Goal: Task Accomplishment & Management: Manage account settings

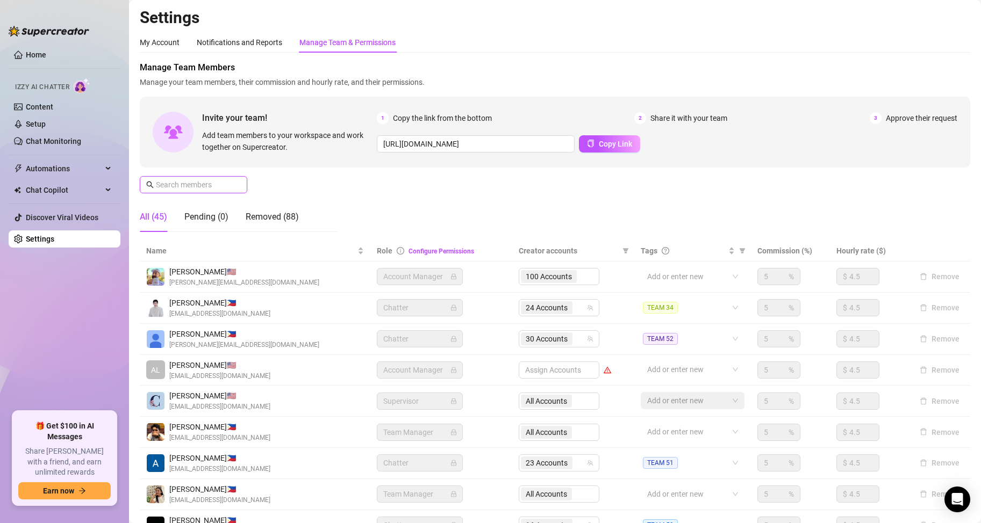
click at [204, 185] on input "text" at bounding box center [194, 185] width 76 height 12
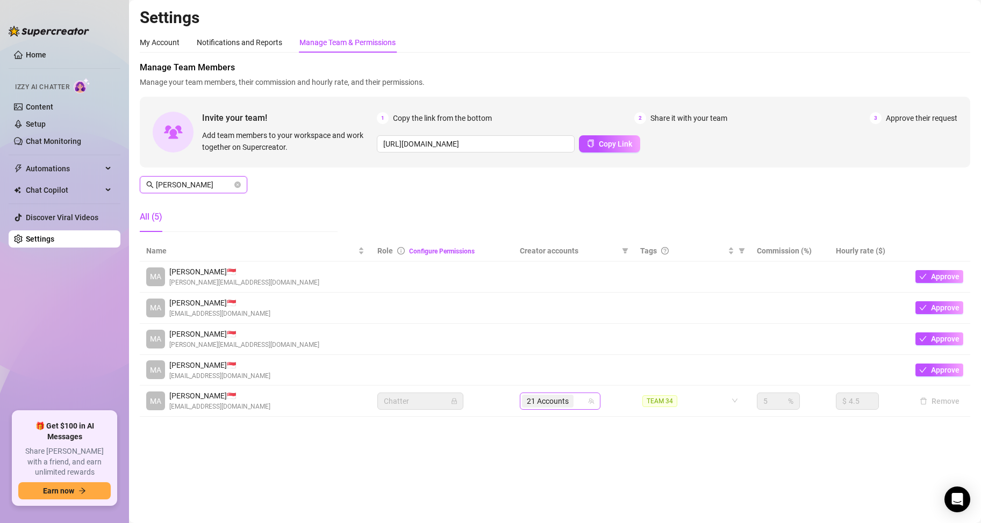
click at [580, 400] on div "21 Accounts" at bounding box center [554, 401] width 65 height 15
type input "[PERSON_NAME]"
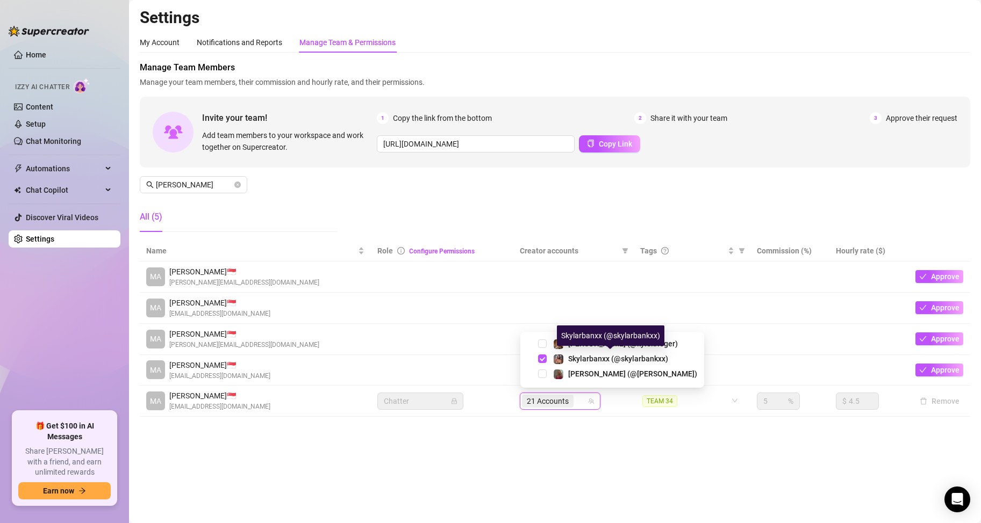
click at [575, 342] on div "Skylarbanxx (@skylarbankxx)" at bounding box center [610, 336] width 107 height 20
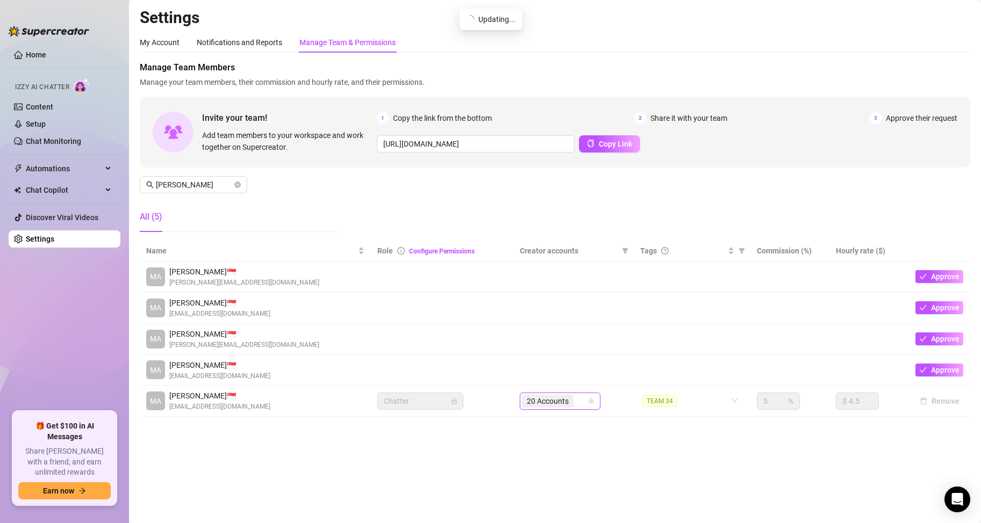
click at [576, 400] on input "search" at bounding box center [577, 401] width 2 height 13
type input "[PERSON_NAME]"
click at [570, 464] on main "Settings My Account Notifications and Reports Manage Team & Permissions Profile…" at bounding box center [555, 261] width 852 height 523
click at [578, 402] on input "search" at bounding box center [577, 401] width 2 height 13
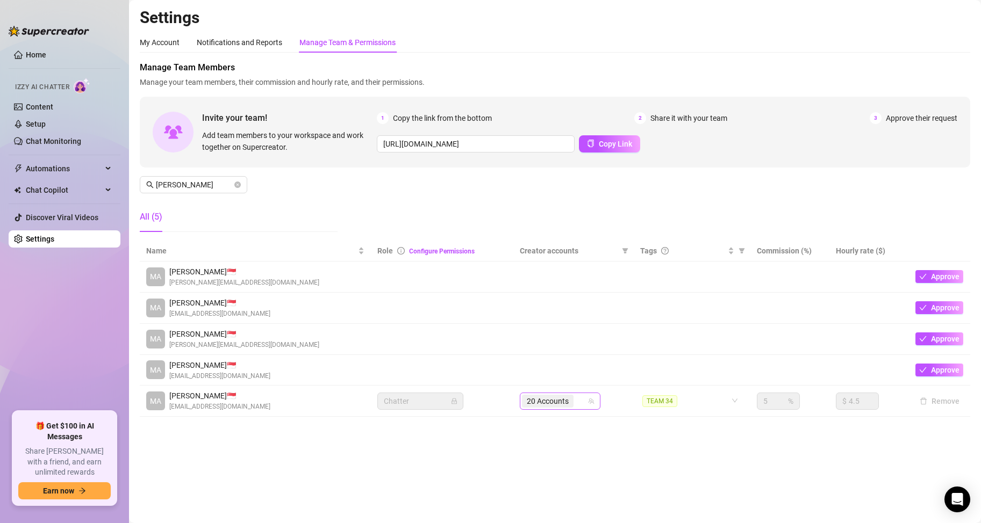
type input "k"
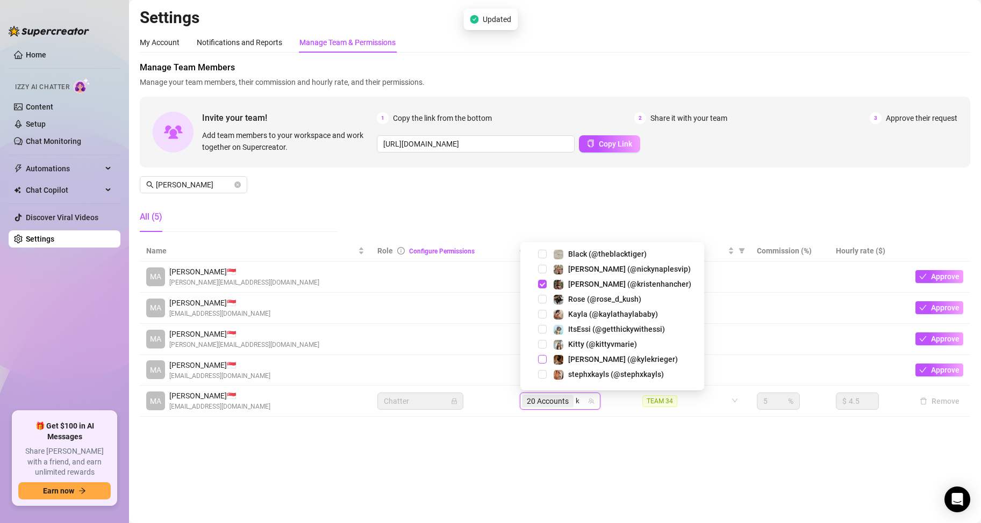
click at [543, 361] on span "Select tree node" at bounding box center [542, 359] width 9 height 9
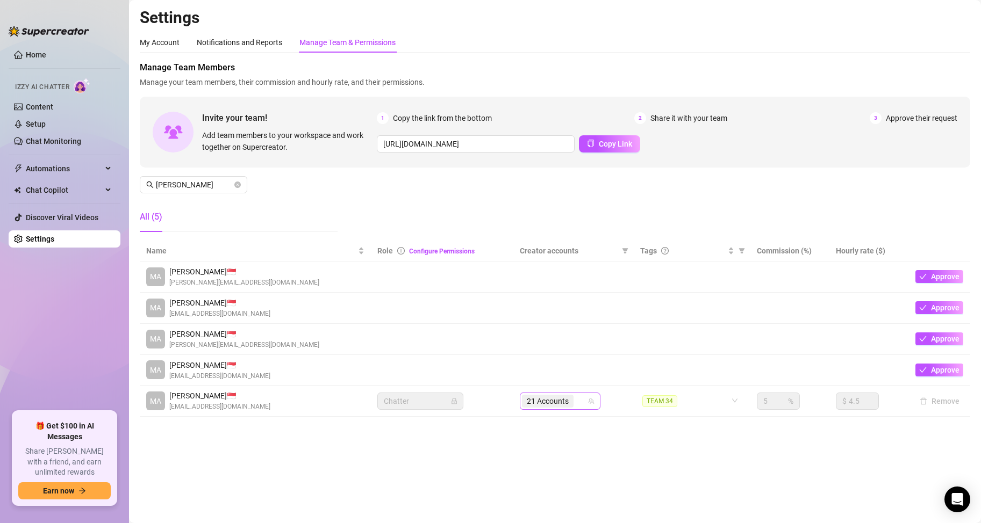
drag, startPoint x: 575, startPoint y: 399, endPoint x: 584, endPoint y: 406, distance: 11.8
click at [575, 399] on div "21 Accounts" at bounding box center [549, 401] width 54 height 15
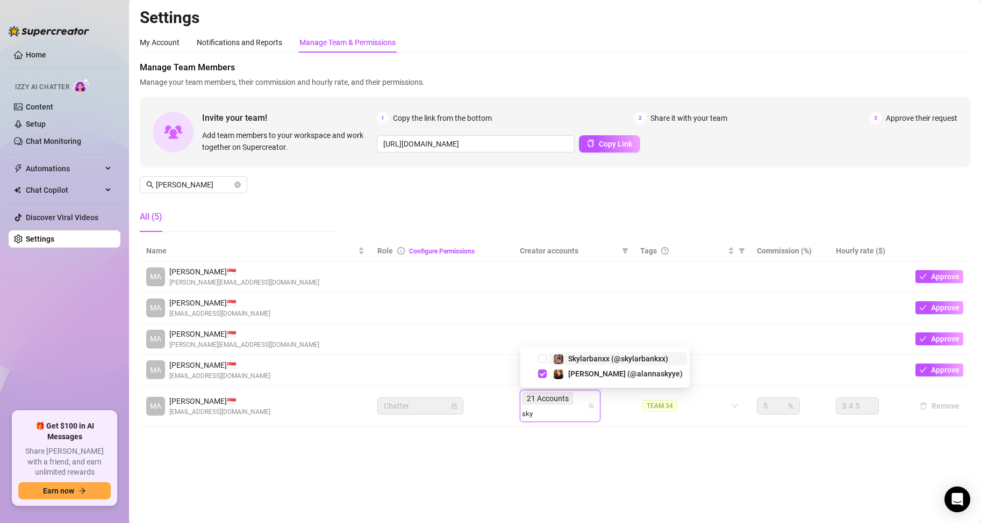
type input "skyl"
click at [601, 376] on span "Skylarbanxx (@skylarbankxx)" at bounding box center [618, 374] width 100 height 9
click at [579, 451] on main "Settings My Account Notifications and Reports Manage Team & Permissions Profile…" at bounding box center [555, 261] width 852 height 523
